Goal: Task Accomplishment & Management: Manage account settings

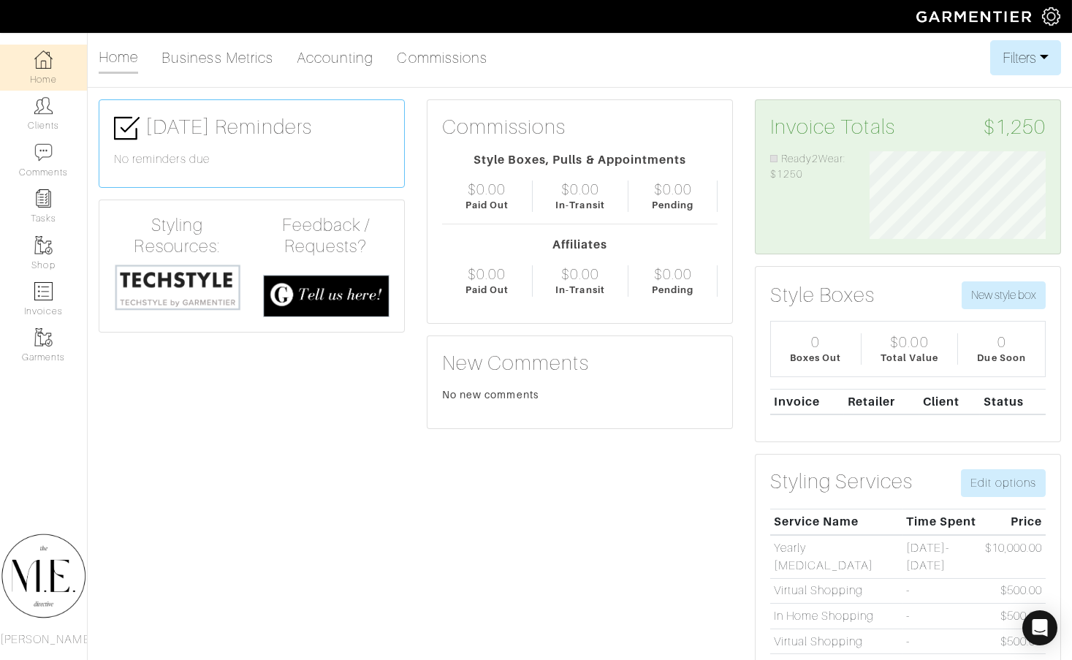
scroll to position [88, 198]
click at [23, 104] on link "Clients" at bounding box center [43, 114] width 87 height 46
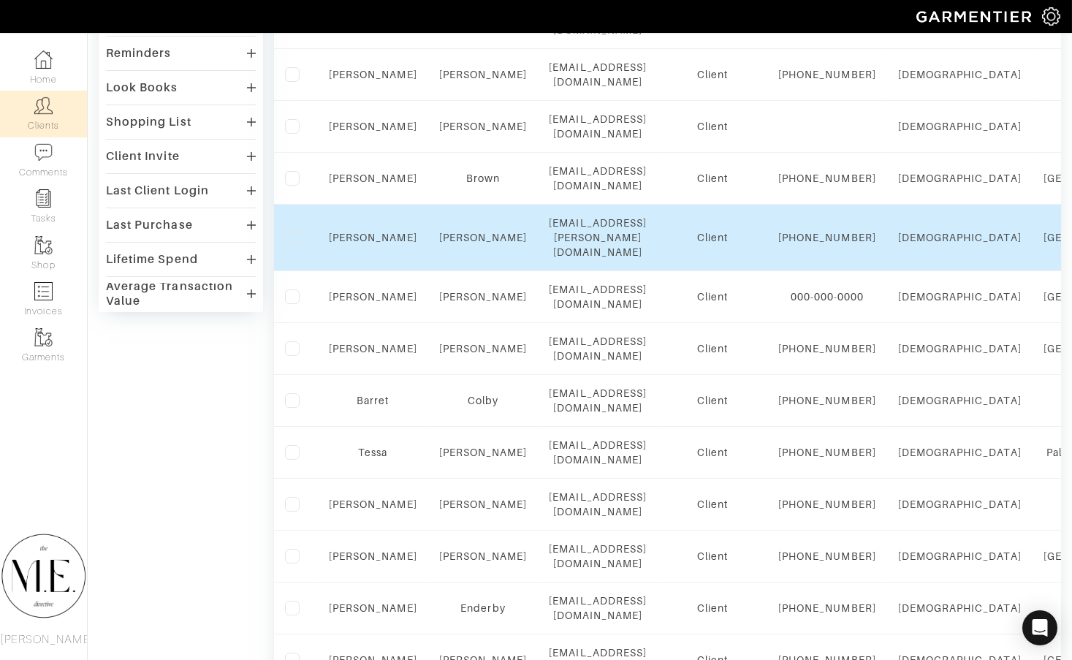
scroll to position [391, 0]
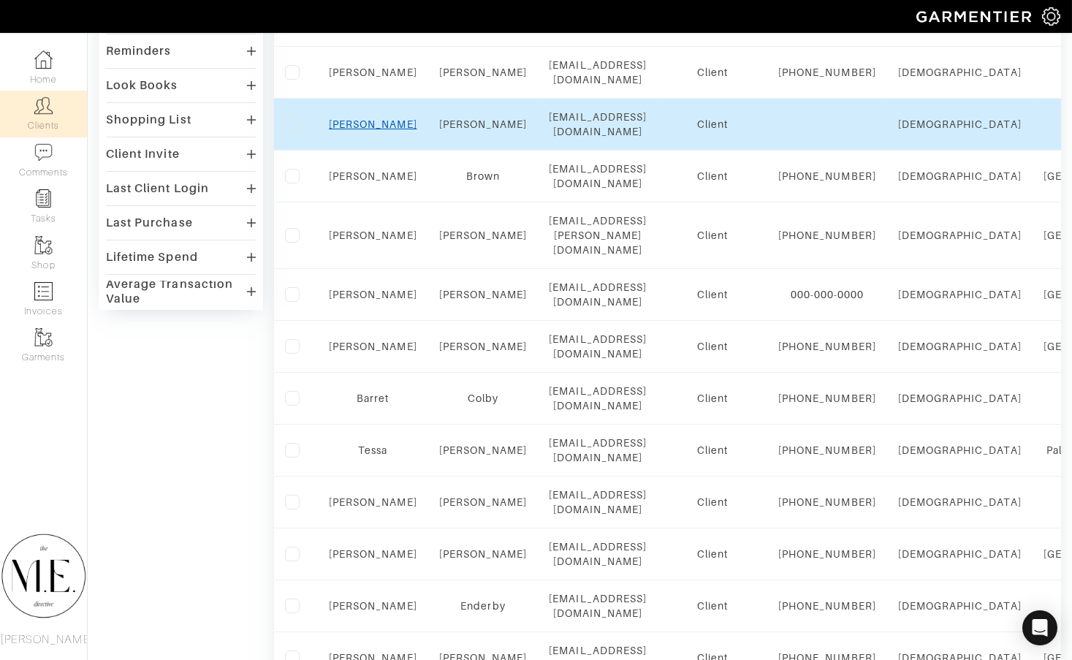
click at [372, 130] on link "Ashley" at bounding box center [373, 124] width 88 height 12
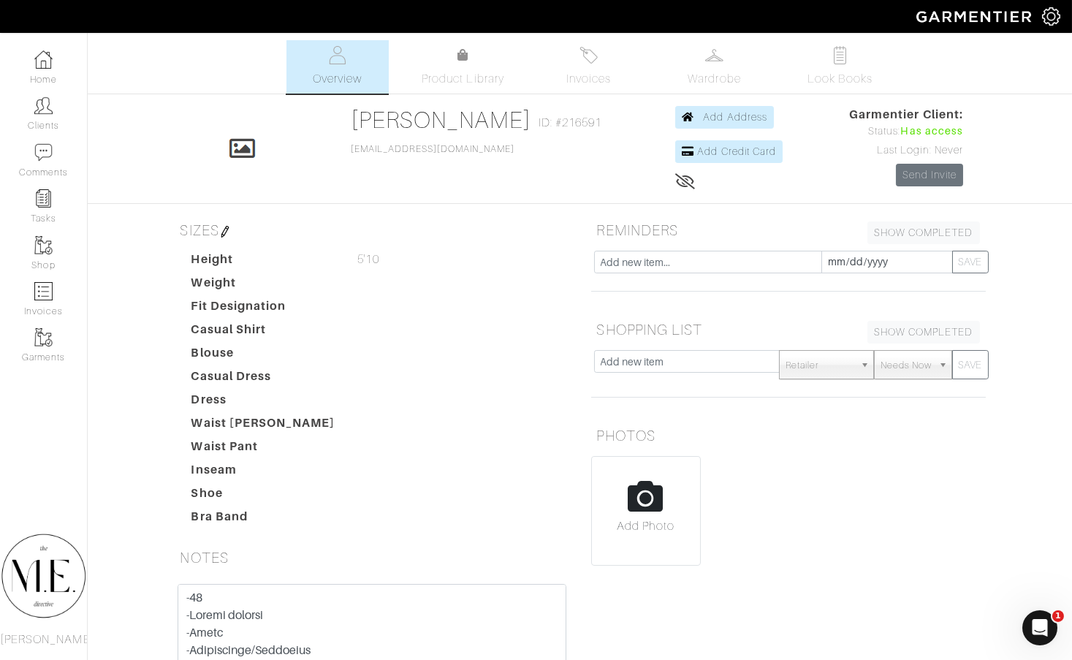
click at [685, 180] on div at bounding box center [728, 183] width 107 height 18
click at [680, 180] on icon at bounding box center [685, 181] width 20 height 12
click at [680, 180] on icon at bounding box center [684, 181] width 18 height 12
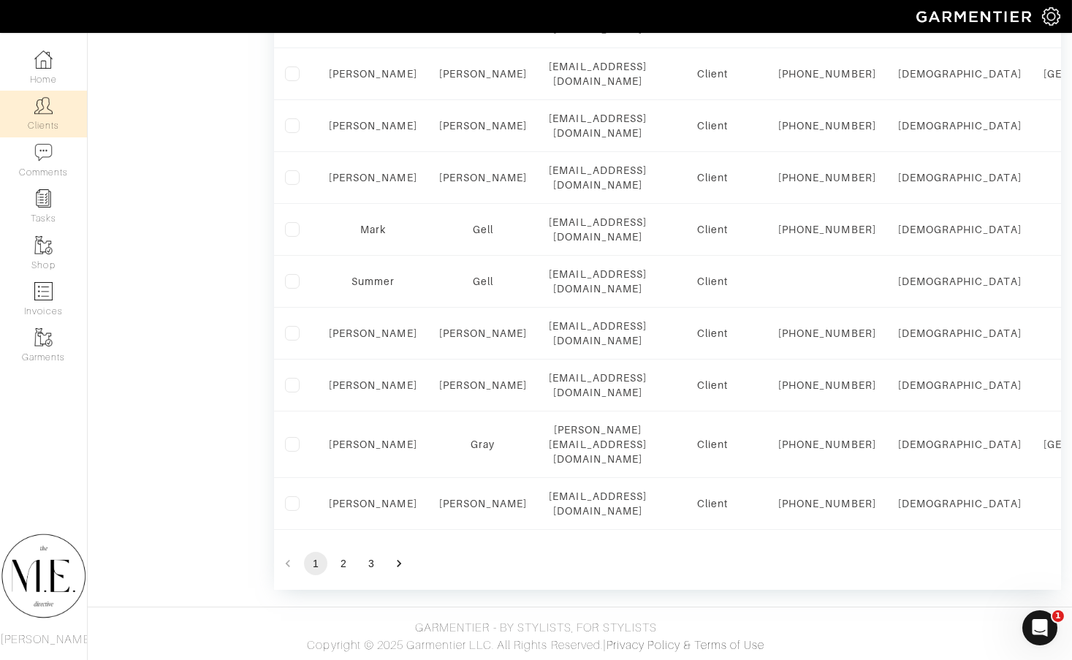
scroll to position [1286, 0]
click at [388, 2] on div "Company Settings Manage Subscription My Profile Stylists Sign Out" at bounding box center [536, 16] width 1072 height 33
click at [335, 575] on button "2" at bounding box center [343, 563] width 23 height 23
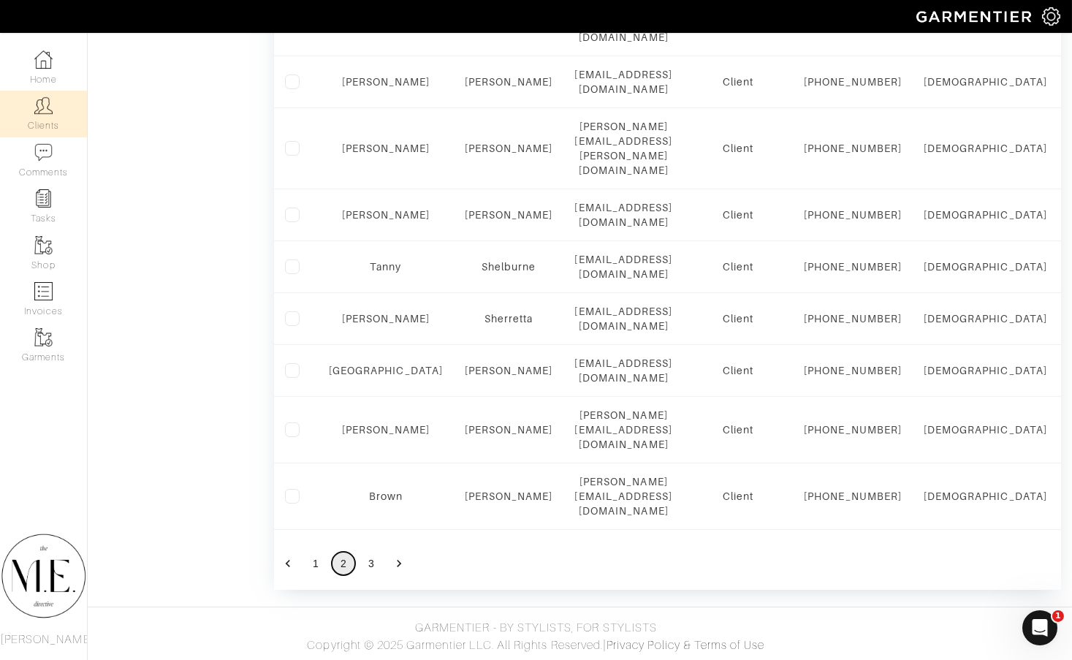
scroll to position [1350, 0]
click at [370, 563] on button "3" at bounding box center [370, 563] width 23 height 23
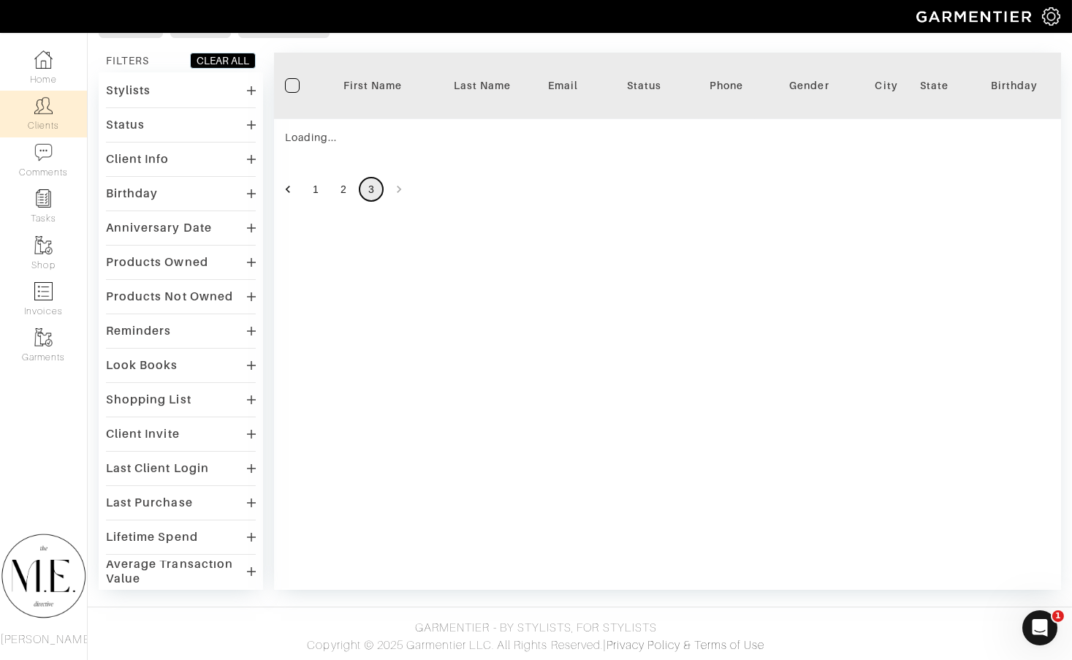
scroll to position [110, 0]
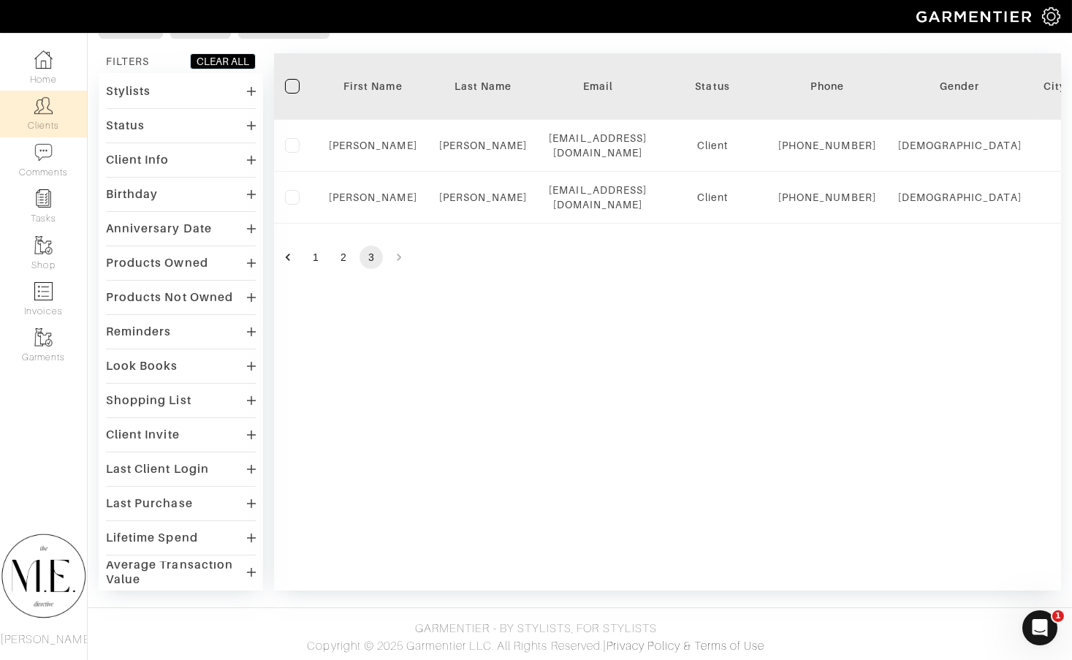
click at [2, 101] on link "Clients" at bounding box center [43, 114] width 87 height 46
click at [17, 106] on link "Clients" at bounding box center [43, 114] width 87 height 46
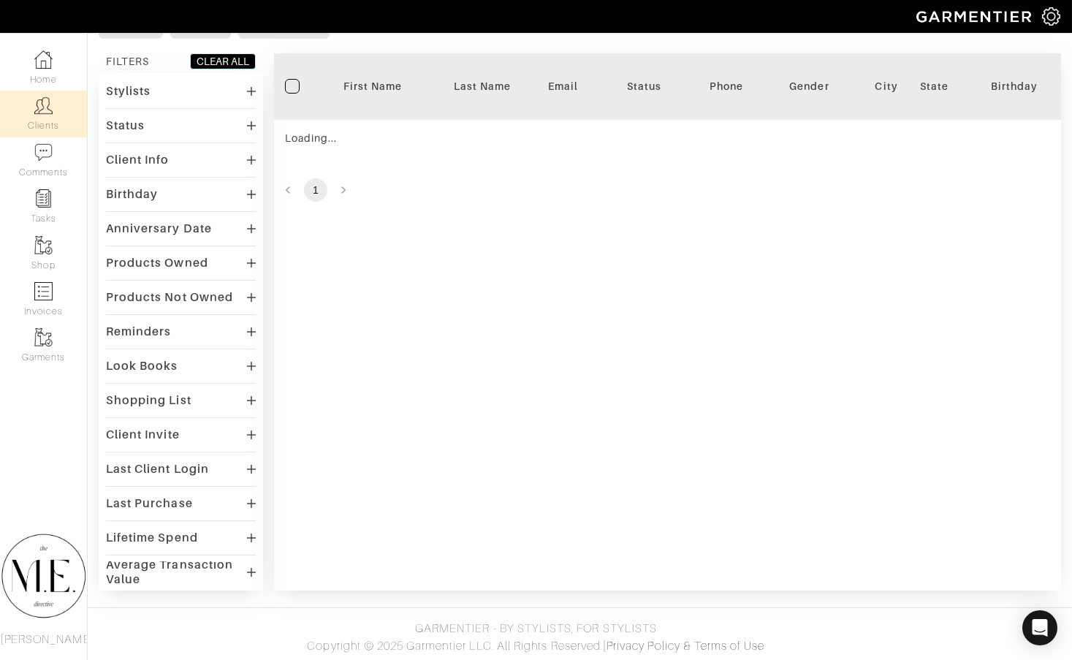
scroll to position [0, 0]
